Goal: Information Seeking & Learning: Learn about a topic

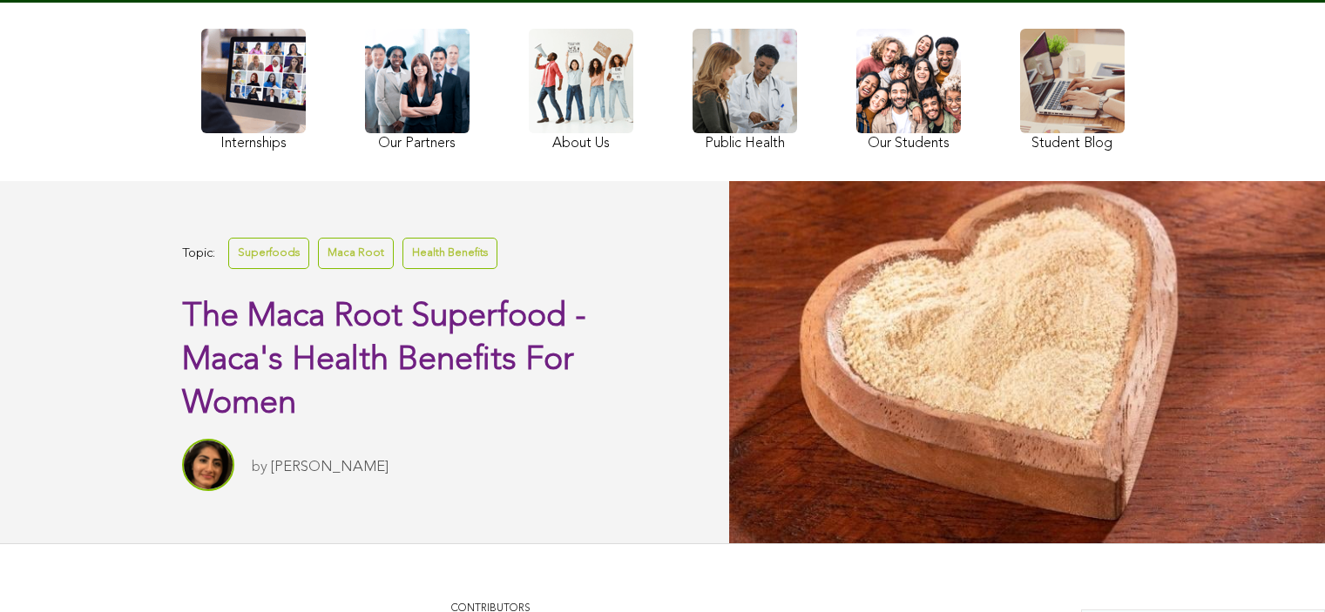
scroll to position [207, 0]
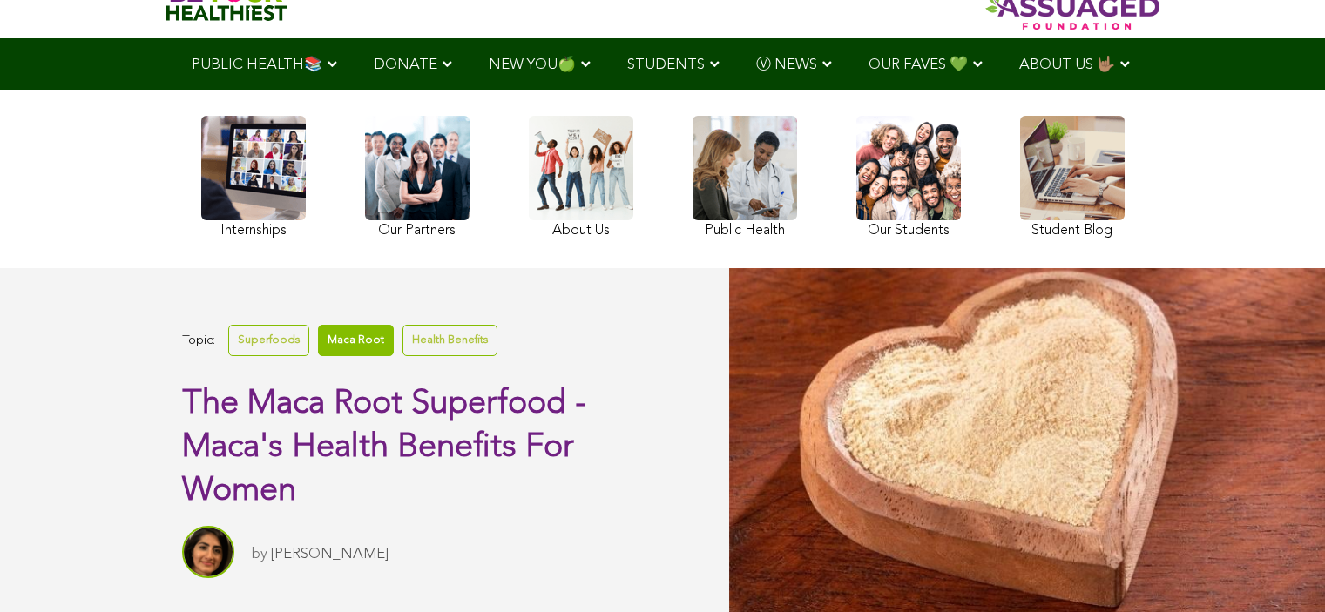
click at [350, 338] on link "Maca Root" at bounding box center [356, 340] width 76 height 30
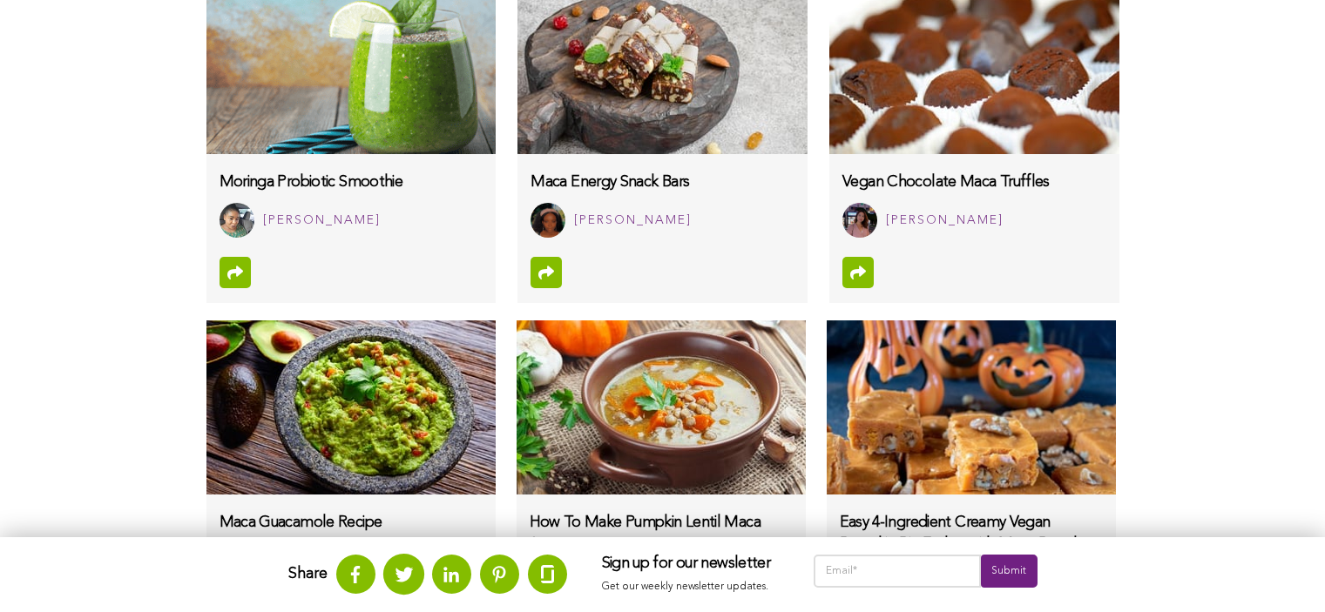
scroll to position [1430, 0]
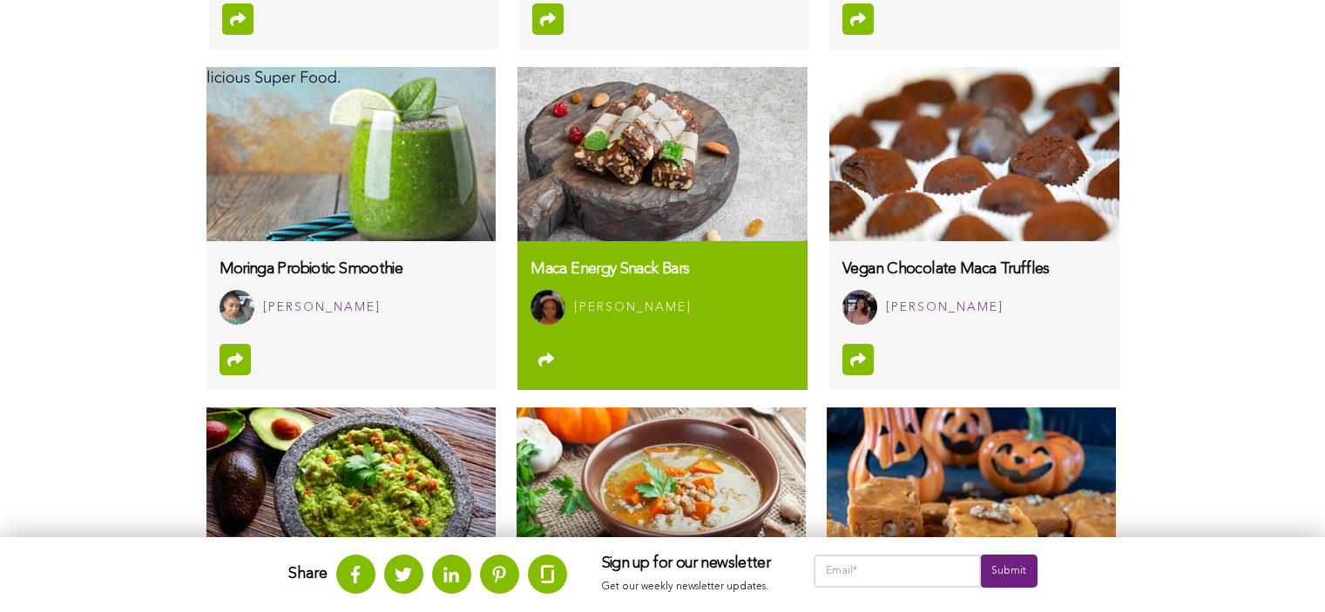
click at [630, 282] on link "Maca Energy Snack Bars [PERSON_NAME]" at bounding box center [661, 289] width 289 height 96
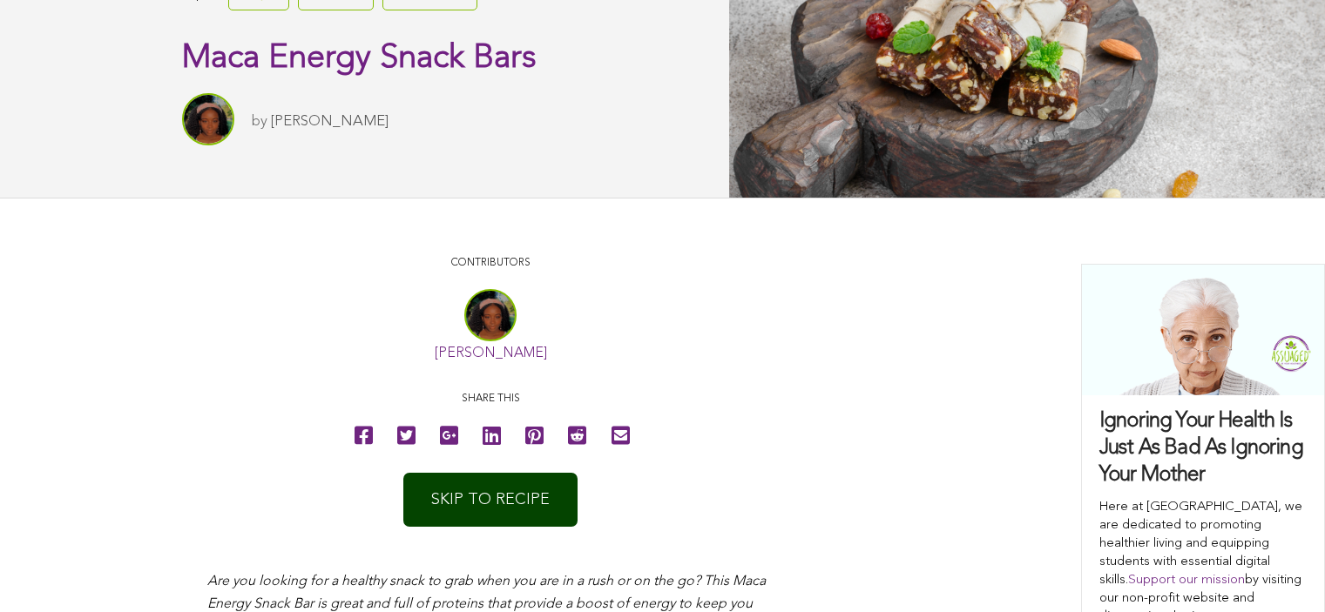
scroll to position [379, 0]
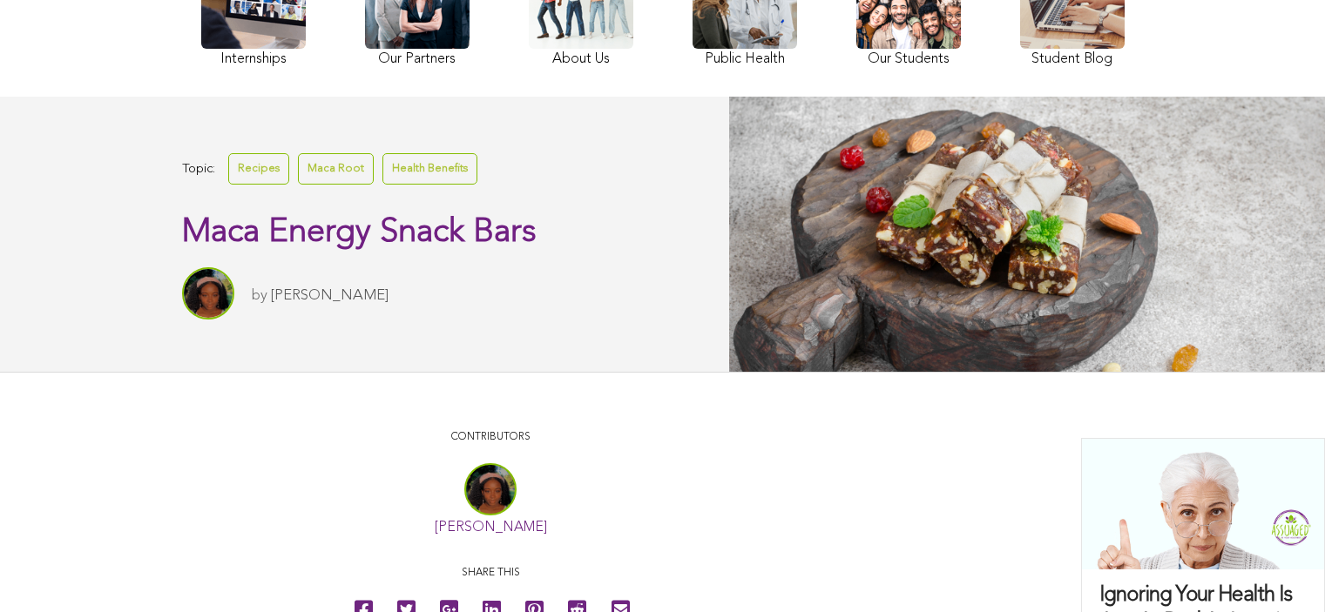
click at [312, 293] on link "[PERSON_NAME]" at bounding box center [330, 295] width 118 height 15
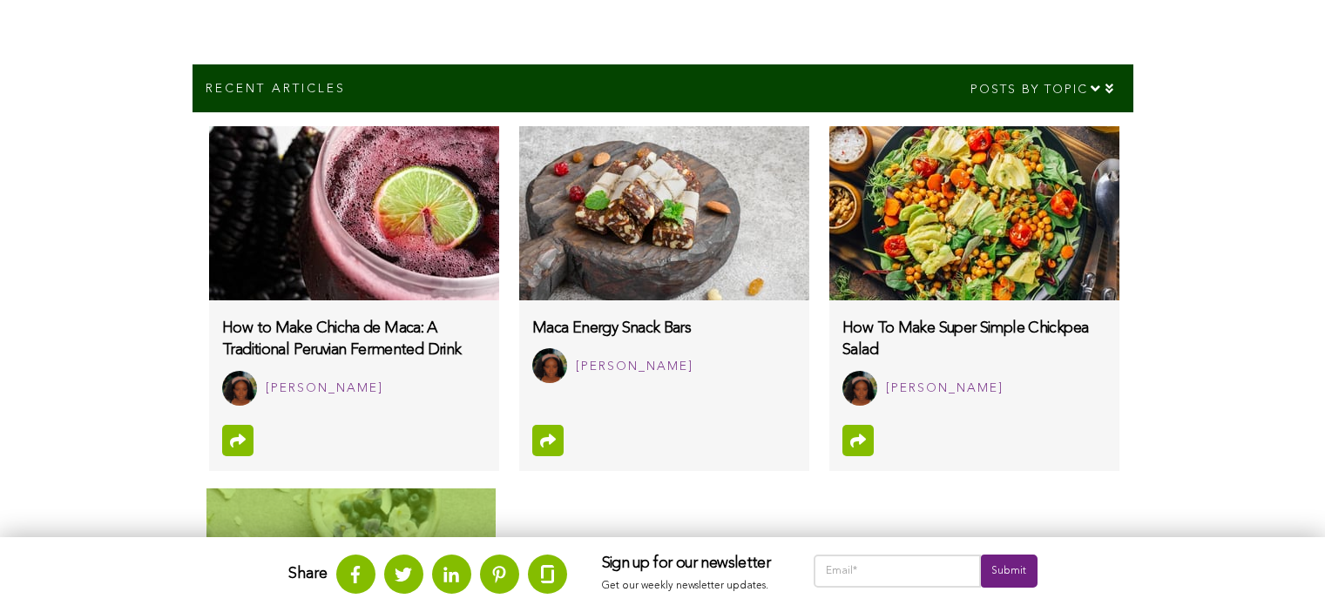
scroll to position [779, 0]
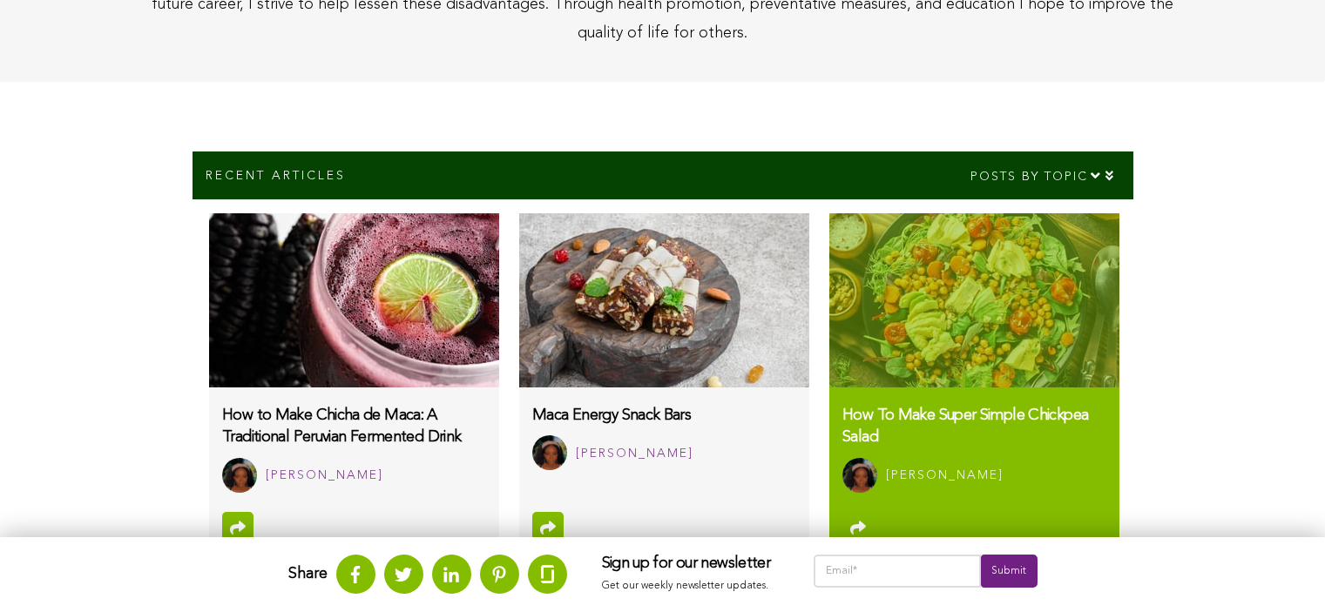
click at [1009, 294] on img at bounding box center [973, 300] width 289 height 174
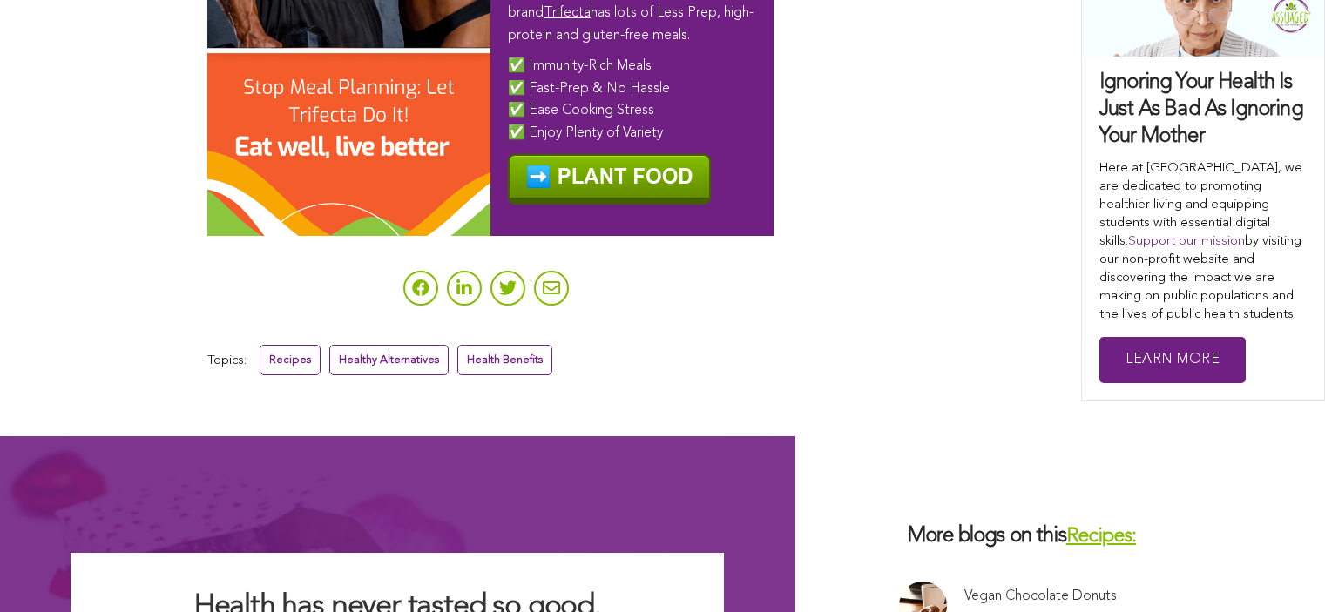
scroll to position [5591, 0]
